Goal: Transaction & Acquisition: Purchase product/service

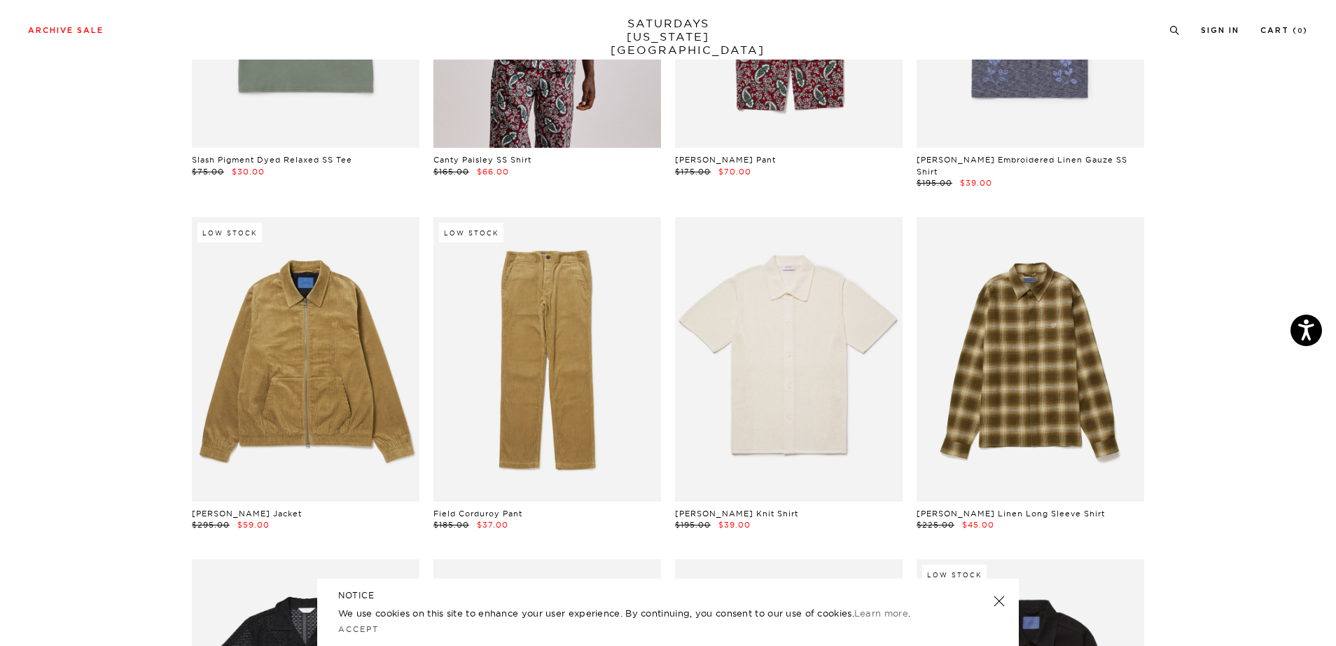
scroll to position [4107, 0]
